Goal: Navigation & Orientation: Find specific page/section

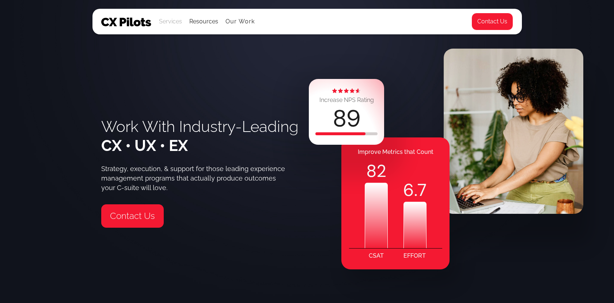
click at [172, 27] on div "Services" at bounding box center [170, 21] width 23 height 25
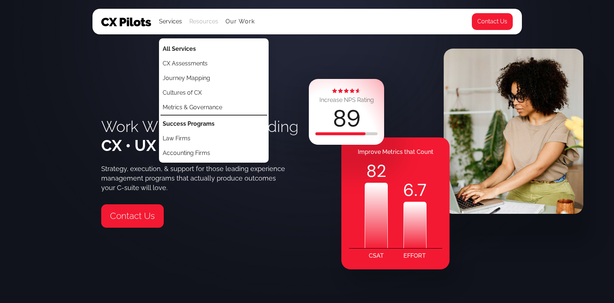
click at [199, 28] on div "Resources" at bounding box center [203, 21] width 29 height 25
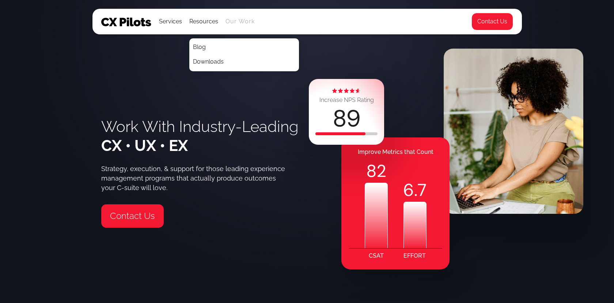
click at [241, 22] on link "Our Work" at bounding box center [240, 21] width 30 height 7
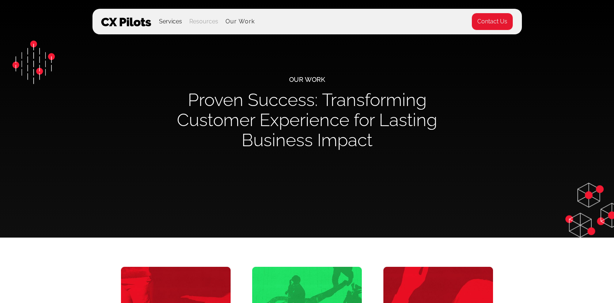
click at [205, 18] on div "Resources" at bounding box center [203, 21] width 29 height 10
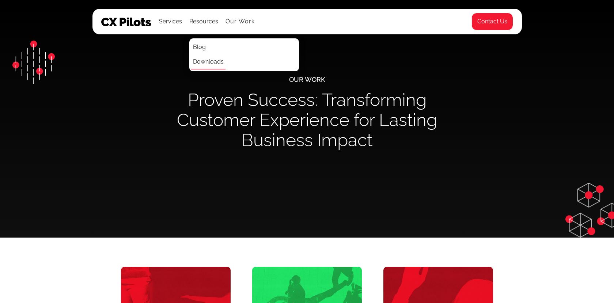
click at [205, 61] on link "Downloads" at bounding box center [208, 62] width 34 height 15
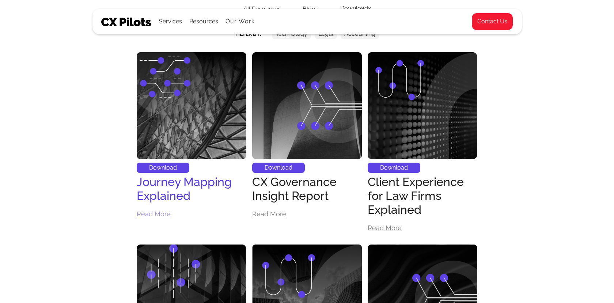
scroll to position [210, 0]
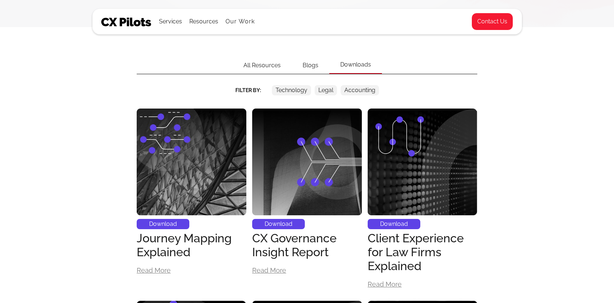
click at [309, 66] on div "Blogs" at bounding box center [310, 65] width 38 height 17
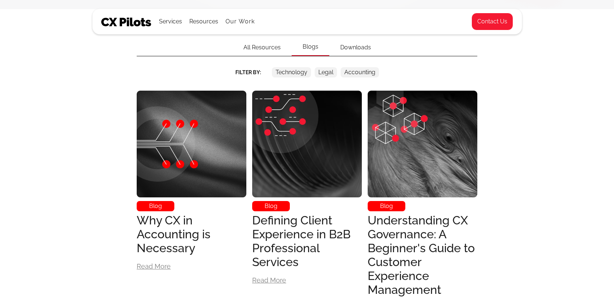
click at [353, 43] on div "Downloads" at bounding box center [355, 47] width 53 height 17
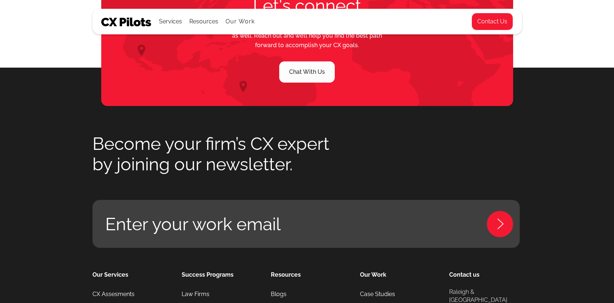
scroll to position [1054, 0]
